Goal: Information Seeking & Learning: Understand process/instructions

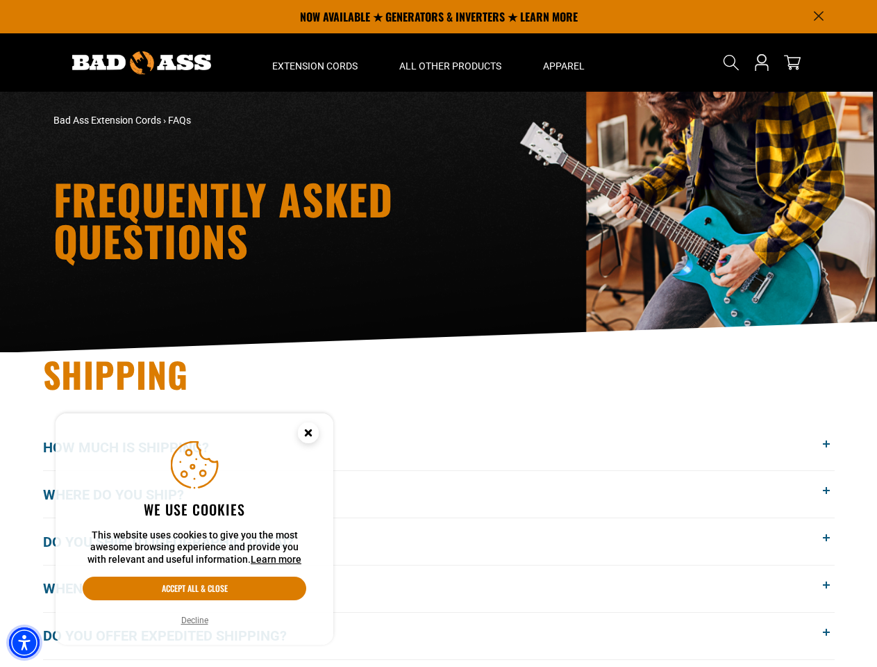
click at [24, 642] on img "Accessibility Menu" at bounding box center [24, 642] width 31 height 31
